Goal: Information Seeking & Learning: Learn about a topic

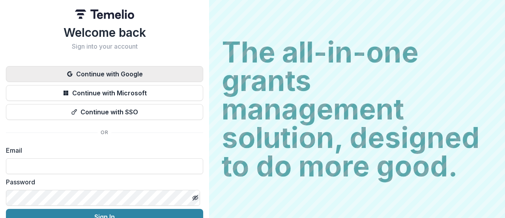
click at [115, 74] on button "Continue with Google" at bounding box center [104, 74] width 197 height 16
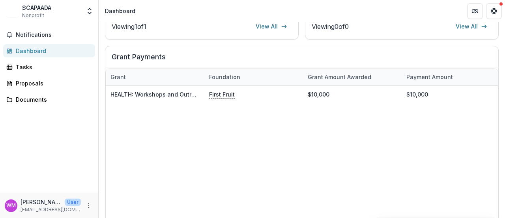
scroll to position [290, 0]
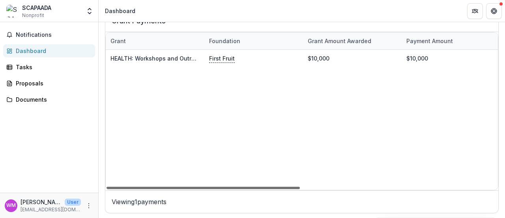
click at [286, 186] on div at bounding box center [203, 187] width 193 height 2
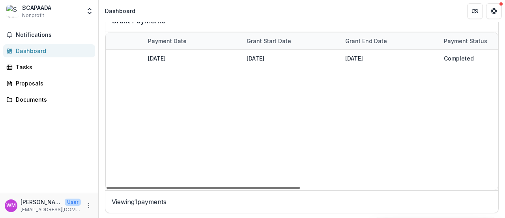
scroll to position [0, 372]
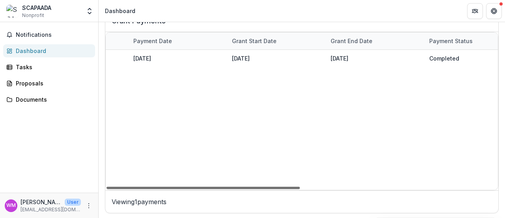
drag, startPoint x: 286, startPoint y: 186, endPoint x: 470, endPoint y: 178, distance: 183.4
click at [300, 186] on div at bounding box center [203, 187] width 193 height 2
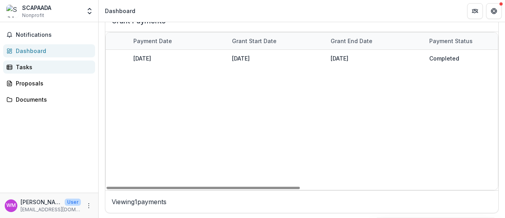
click at [39, 70] on div "Tasks" at bounding box center [52, 67] width 73 height 8
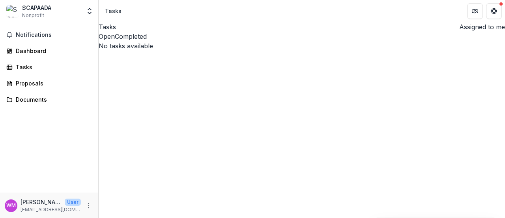
click at [47, 12] on div "SCAPAADA Nonprofit" at bounding box center [36, 11] width 29 height 15
click at [88, 13] on icon "Open entity switcher" at bounding box center [90, 11] width 8 height 8
click at [121, 105] on div "Tasks Assigned to me Open Completed No tasks available No tasks available" at bounding box center [302, 119] width 407 height 195
click at [41, 100] on div "Documents" at bounding box center [52, 99] width 73 height 8
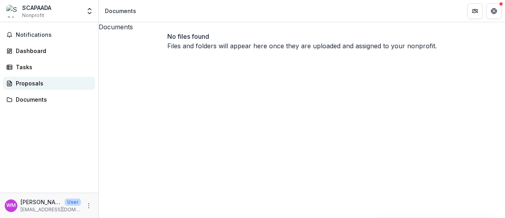
click at [28, 83] on div "Proposals" at bounding box center [52, 83] width 73 height 8
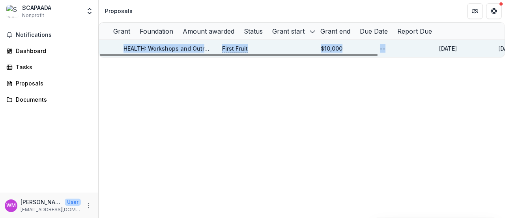
drag, startPoint x: 357, startPoint y: 63, endPoint x: 436, endPoint y: 55, distance: 79.7
click at [436, 55] on div "Grant Foundation Amount awarded Status Grant start Grant end Due Date Report Du…" at bounding box center [302, 39] width 407 height 35
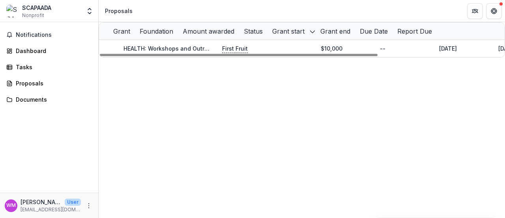
click at [310, 131] on div "Grant Foundation Amount awarded Status Grant start Grant end Due Date Report Du…" at bounding box center [302, 119] width 407 height 195
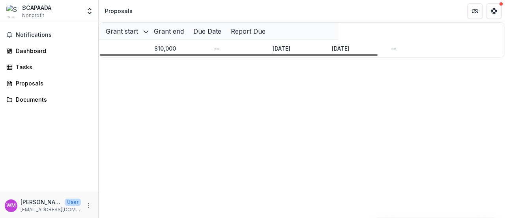
scroll to position [0, 179]
drag, startPoint x: 304, startPoint y: 61, endPoint x: 421, endPoint y: 62, distance: 116.9
click at [378, 56] on div at bounding box center [239, 55] width 278 height 2
click at [270, 36] on div "Report Due" at bounding box center [248, 30] width 44 height 9
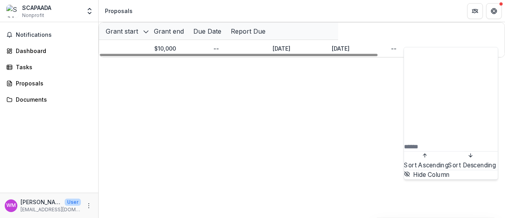
click at [339, 121] on div "Grant Foundation Amount awarded Status Grant start Grant end Due Date Report Du…" at bounding box center [302, 119] width 407 height 195
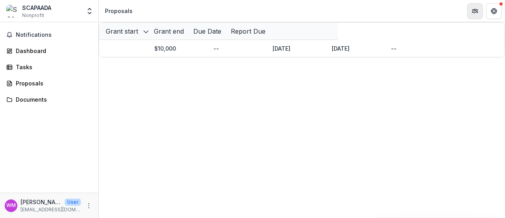
click at [473, 9] on icon "Partners" at bounding box center [474, 9] width 2 height 1
